Goal: Communication & Community: Answer question/provide support

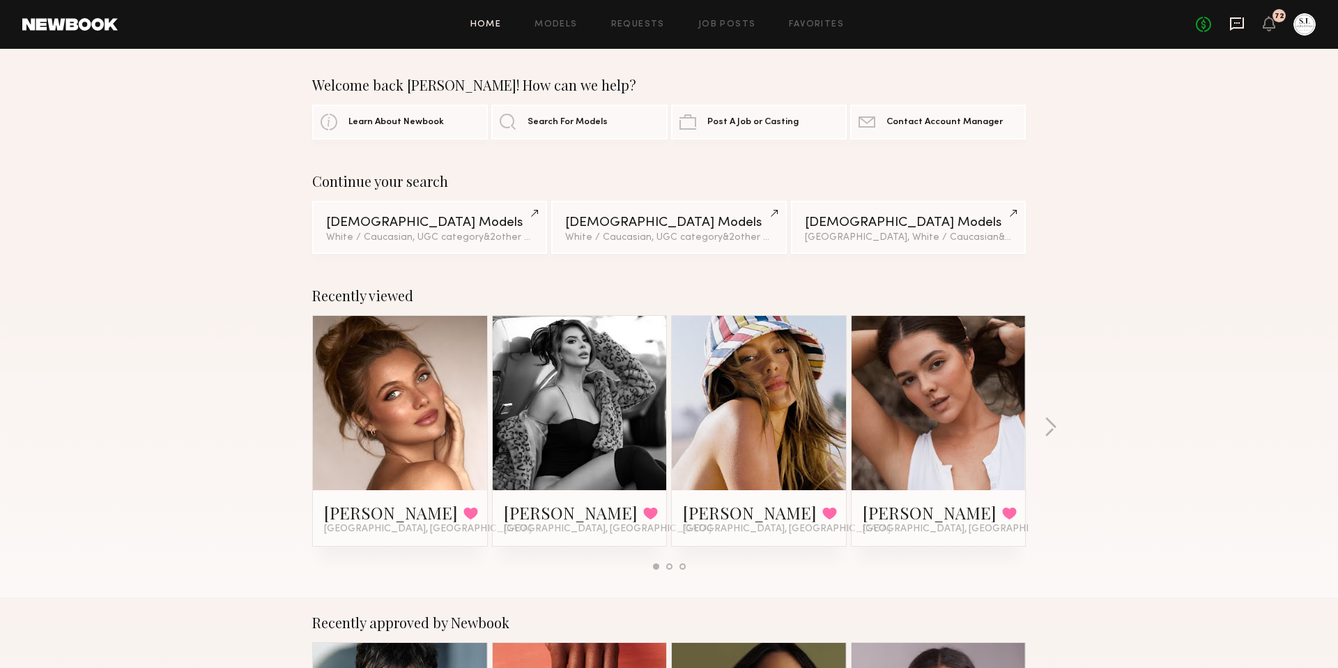
click at [1229, 29] on icon at bounding box center [1236, 23] width 15 height 15
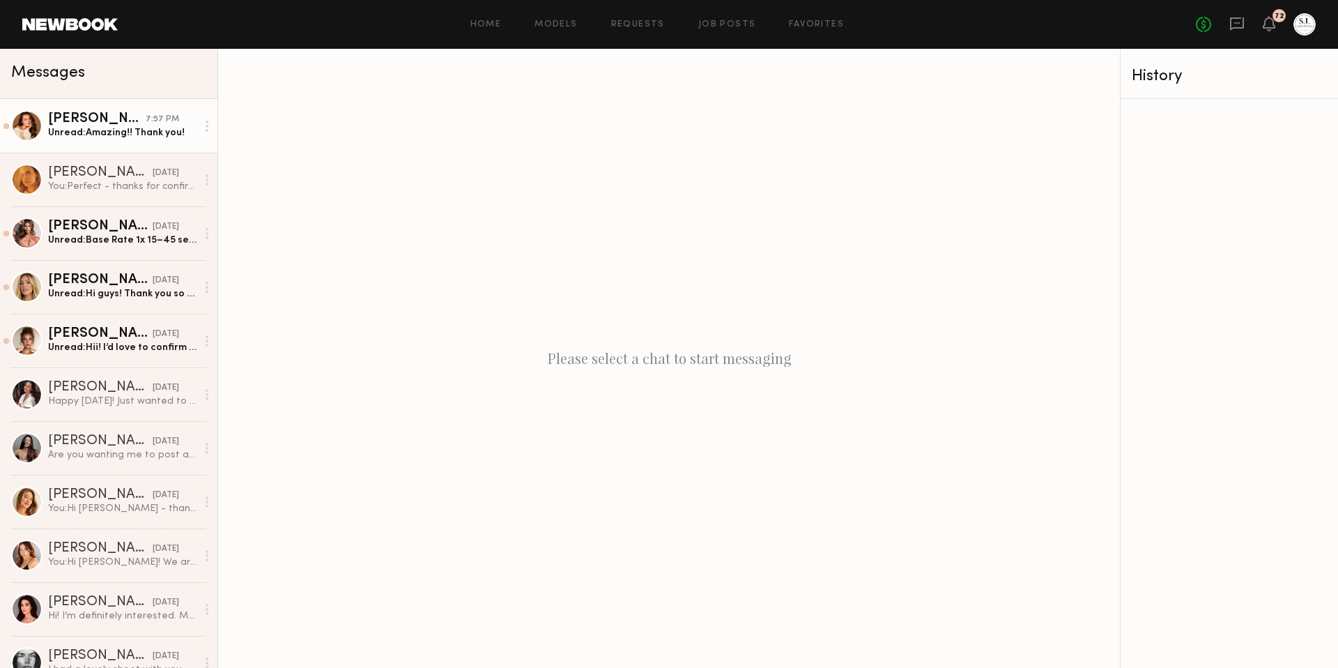
click at [78, 137] on div "Unread: Amazing!! Thank you!" at bounding box center [122, 132] width 148 height 13
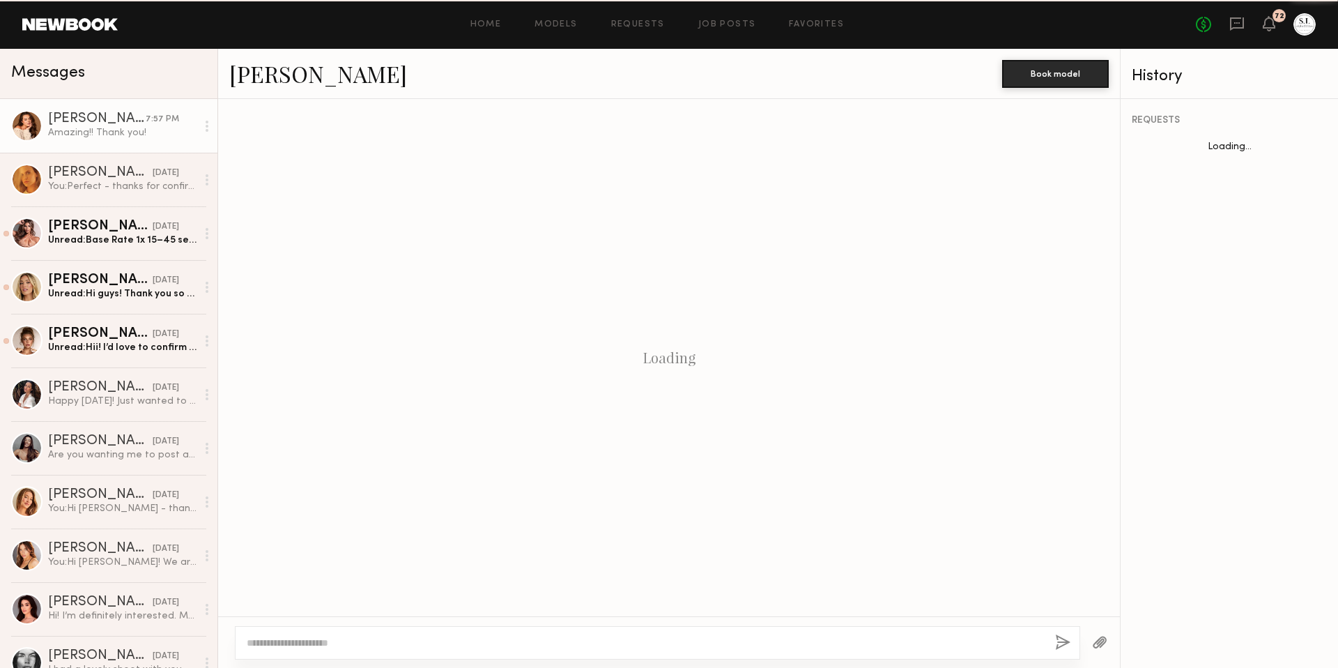
scroll to position [487, 0]
